Goal: Navigation & Orientation: Go to known website

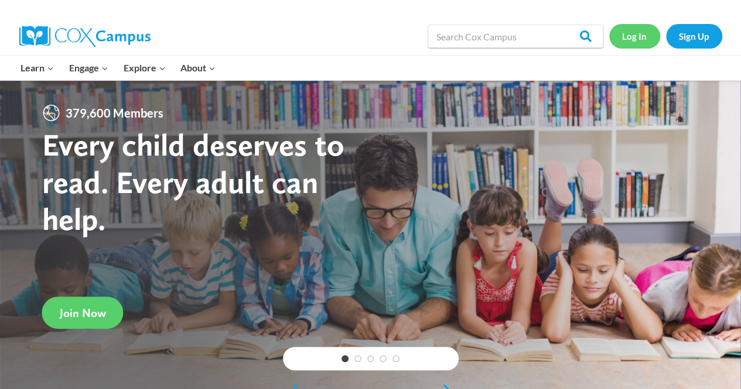
click at [633, 37] on link "Log In" at bounding box center [634, 36] width 51 height 24
click at [643, 42] on link "Log In" at bounding box center [634, 36] width 51 height 24
